Goal: Task Accomplishment & Management: Check status

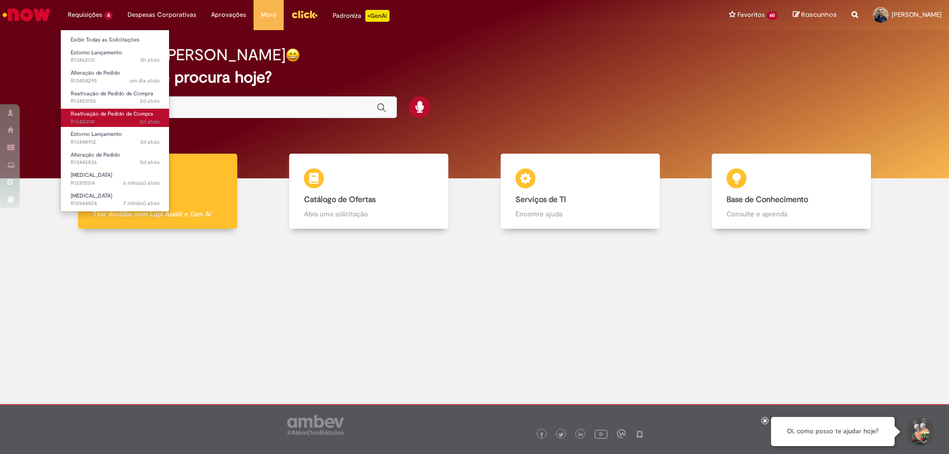
click at [104, 116] on span "Reativação de Pedido de Compra" at bounding box center [112, 113] width 83 height 7
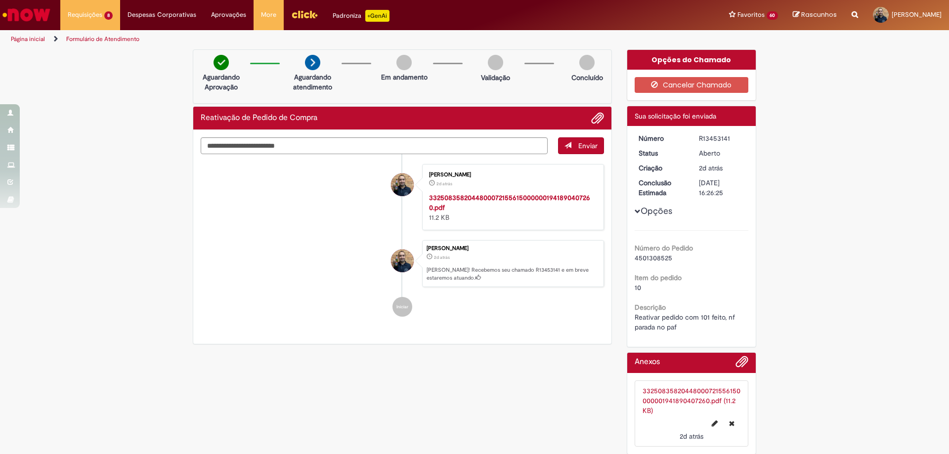
click at [838, 317] on div "Verificar Código de Barras Aguardando Aprovação Aguardando atendimento Em andam…" at bounding box center [474, 254] width 949 height 410
click at [894, 235] on div "Verificar Código de Barras Aguardando Aprovação Aguardando atendimento Em andam…" at bounding box center [474, 254] width 949 height 410
click at [850, 320] on div "Verificar Código de Barras Aguardando Aprovação Aguardando atendimento Em andam…" at bounding box center [474, 254] width 949 height 410
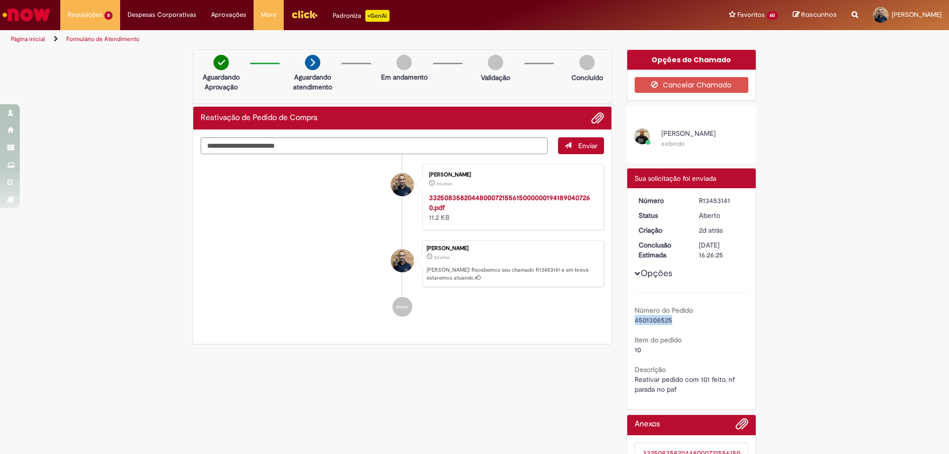
drag, startPoint x: 667, startPoint y: 321, endPoint x: 623, endPoint y: 320, distance: 44.0
click at [627, 320] on div "Número R13453141 Status [GEOGRAPHIC_DATA] Criação 2d atrás 2 dias atrás Conclus…" at bounding box center [691, 298] width 129 height 221
copy span "4501308525"
click at [78, 197] on div "Verificar Código de Barras Aguardando Aprovação Aguardando atendimento Em andam…" at bounding box center [474, 285] width 949 height 473
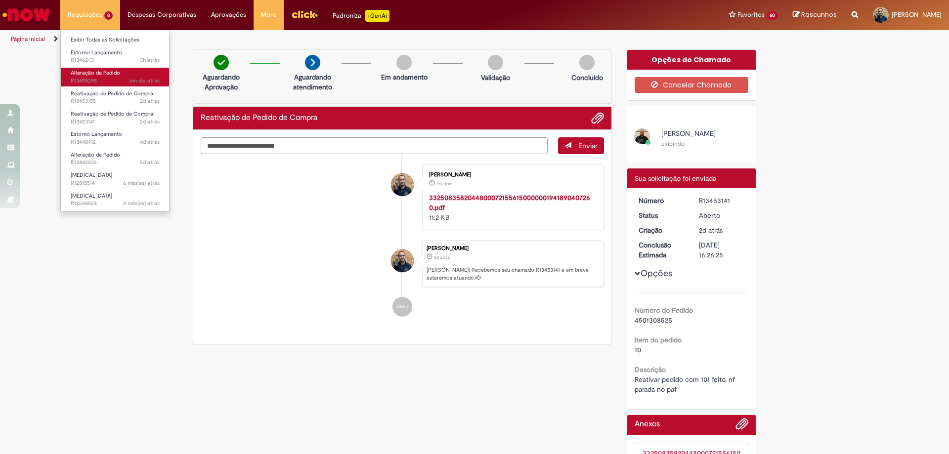
click at [102, 73] on span "Alteração de Pedido" at bounding box center [95, 72] width 49 height 7
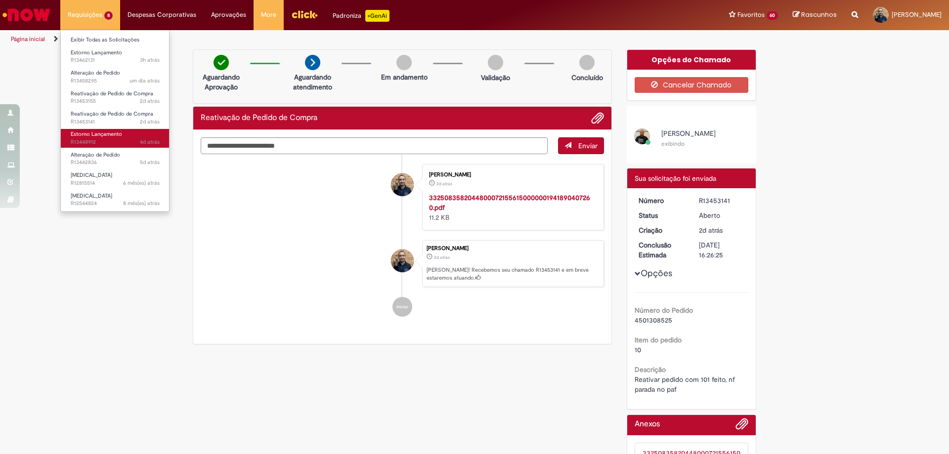
click at [107, 139] on span "4d atrás 4 dias atrás R13448912" at bounding box center [115, 142] width 89 height 8
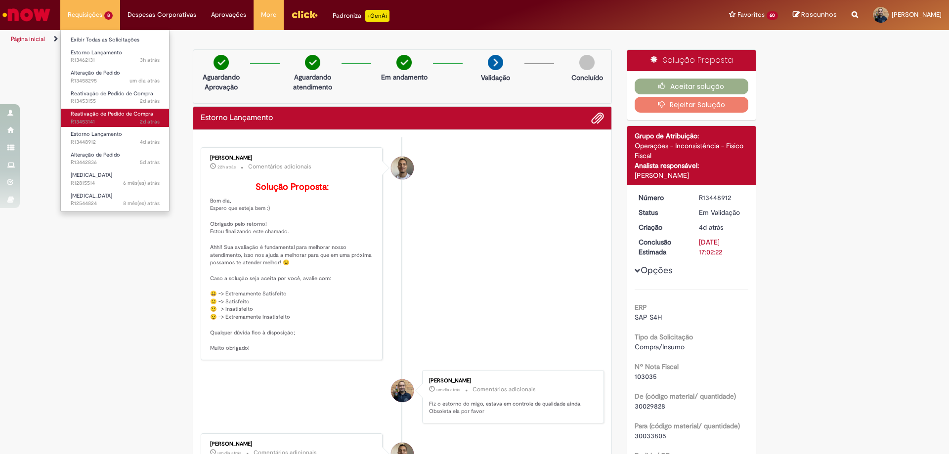
click at [112, 118] on link "Reativação de Pedido de Compra 2d atrás 2 dias atrás R13453141" at bounding box center [115, 118] width 109 height 18
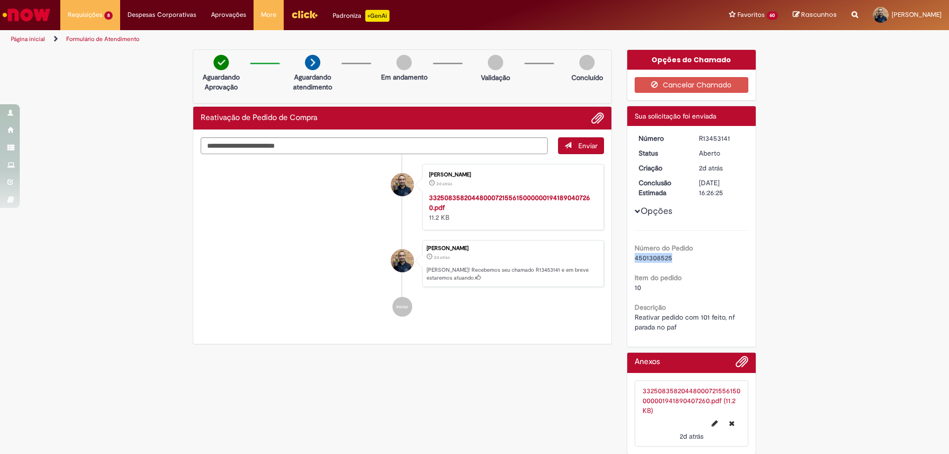
drag, startPoint x: 671, startPoint y: 259, endPoint x: 628, endPoint y: 259, distance: 43.0
click at [628, 259] on div "Número R13453141 Status [GEOGRAPHIC_DATA] Criação 2d atrás 2 dias atrás Conclus…" at bounding box center [691, 236] width 129 height 221
copy span "4501308525"
click at [93, 269] on div "Verificar Código de Barras Aguardando Aprovação Aguardando atendimento Em andam…" at bounding box center [474, 254] width 949 height 410
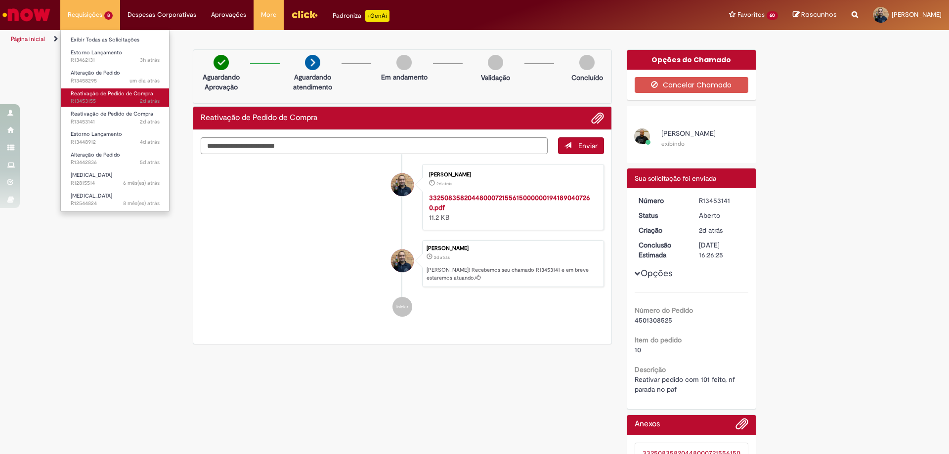
click at [107, 99] on span "2d atrás 2 dias atrás R13453155" at bounding box center [115, 101] width 89 height 8
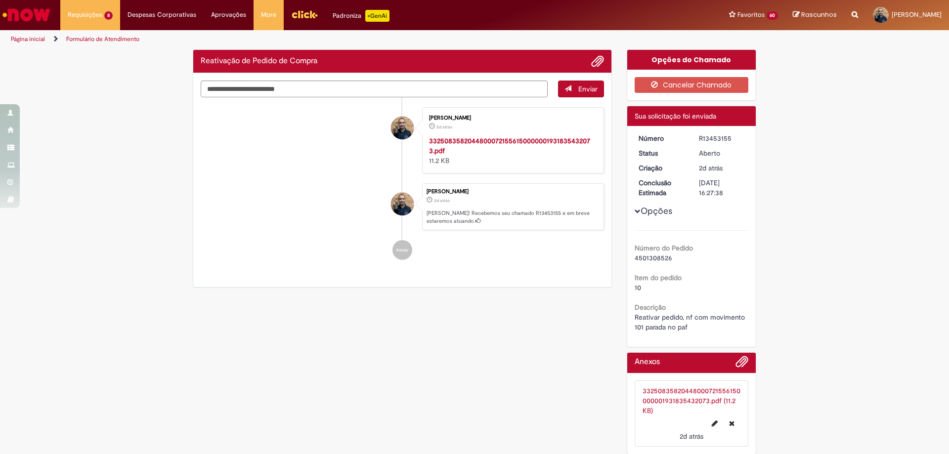
click at [926, 277] on div "Verificar Código de Barras Reativação de Pedido de Compra Enviar [PERSON_NAME] …" at bounding box center [474, 254] width 949 height 410
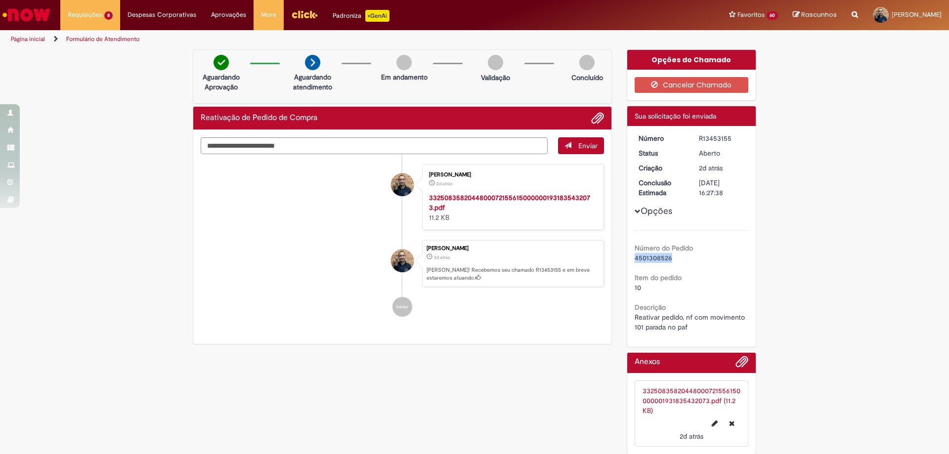
drag, startPoint x: 674, startPoint y: 259, endPoint x: 627, endPoint y: 260, distance: 46.5
click at [627, 260] on div "Número R13453155 Status [GEOGRAPHIC_DATA] Criação 2d atrás 2 dias atrás Conclus…" at bounding box center [691, 236] width 129 height 221
copy span "4501308526"
click at [875, 263] on div "Verificar Código de Barras Aguardando Aprovação Aguardando atendimento Em andam…" at bounding box center [474, 254] width 949 height 410
